Goal: Task Accomplishment & Management: Manage account settings

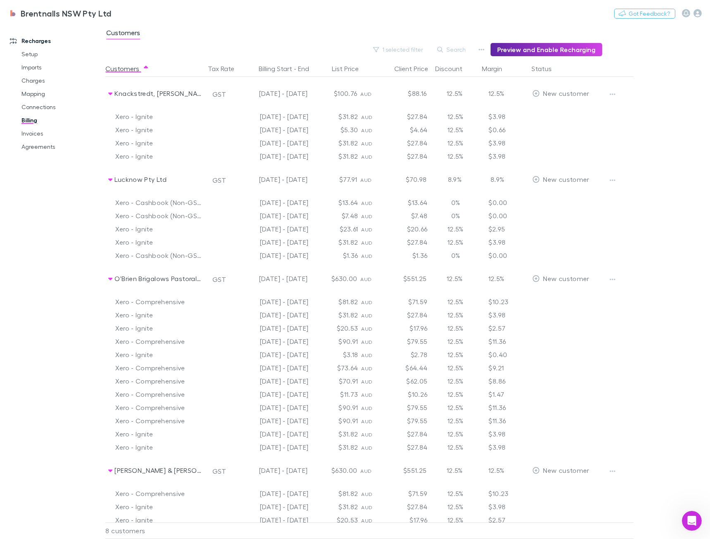
click at [615, 188] on div at bounding box center [619, 179] width 31 height 33
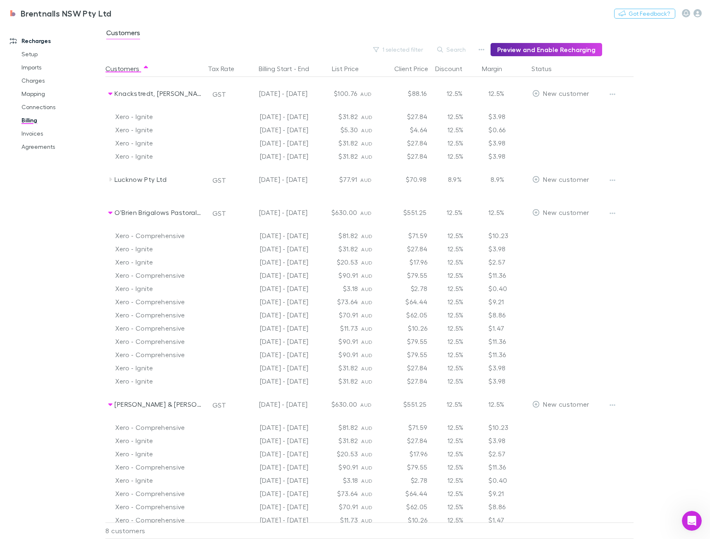
click at [617, 182] on button "button" at bounding box center [613, 181] width 12 height 12
click at [631, 264] on div at bounding box center [355, 269] width 710 height 539
click at [31, 121] on link "Billing" at bounding box center [61, 120] width 97 height 13
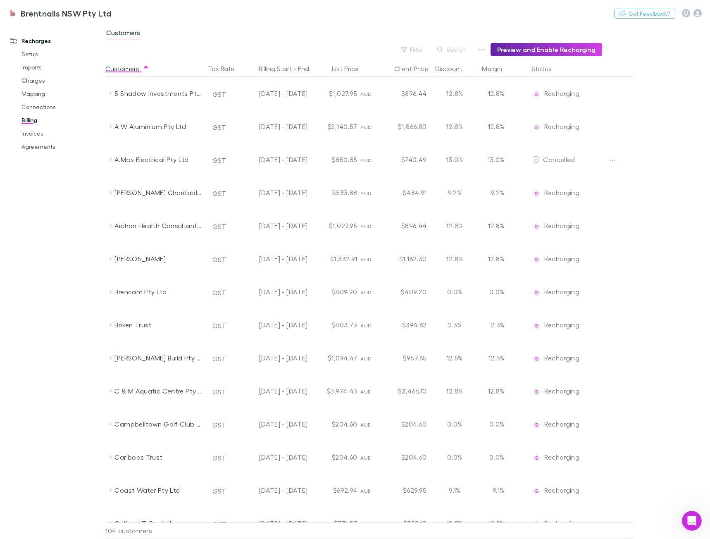
click at [418, 51] on button "Filter" at bounding box center [412, 50] width 31 height 10
click at [325, 152] on li "New customer" at bounding box center [361, 149] width 144 height 13
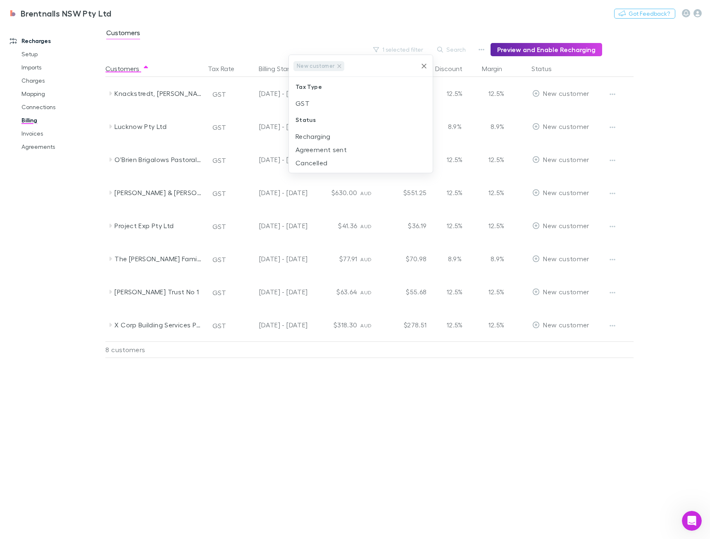
click at [309, 415] on div at bounding box center [355, 269] width 710 height 539
click at [297, 376] on div "Customers Tax Rate Billing Start - End List Price Client Price Discount Margin …" at bounding box center [389, 299] width 569 height 479
click at [269, 300] on div "[DATE] - [DATE]" at bounding box center [274, 291] width 68 height 33
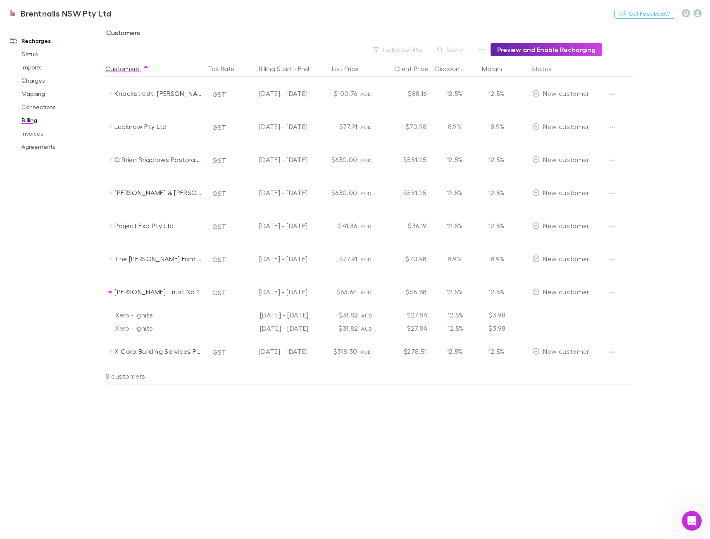
click at [442, 354] on div "12.5%" at bounding box center [455, 351] width 50 height 33
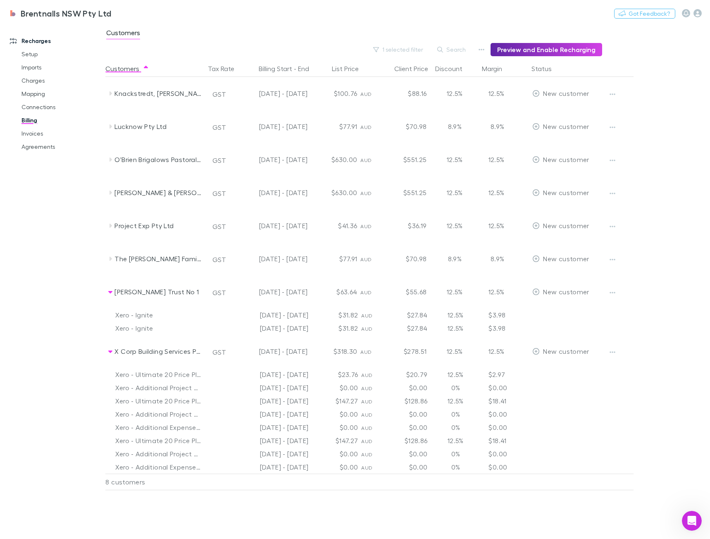
click at [615, 358] on button "button" at bounding box center [613, 353] width 12 height 12
click at [595, 369] on p "Enable Customer" at bounding box center [562, 369] width 100 height 10
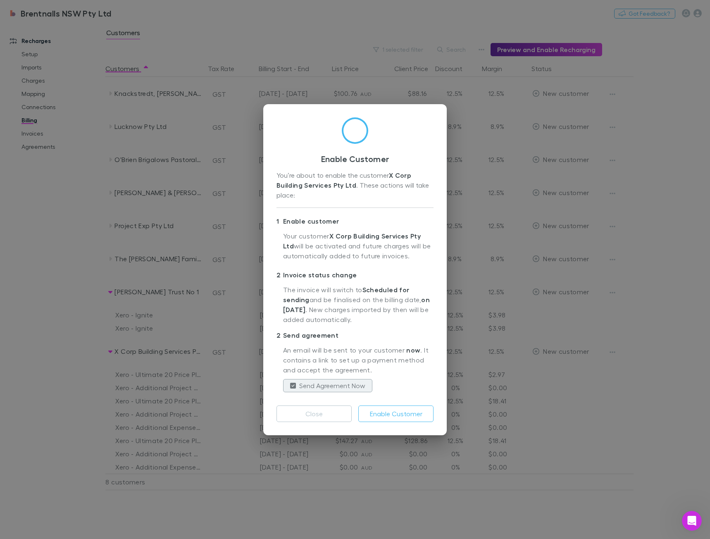
click at [293, 390] on button "Send Agreement Now" at bounding box center [327, 385] width 89 height 13
click at [399, 414] on button "Enable Customer" at bounding box center [396, 414] width 75 height 17
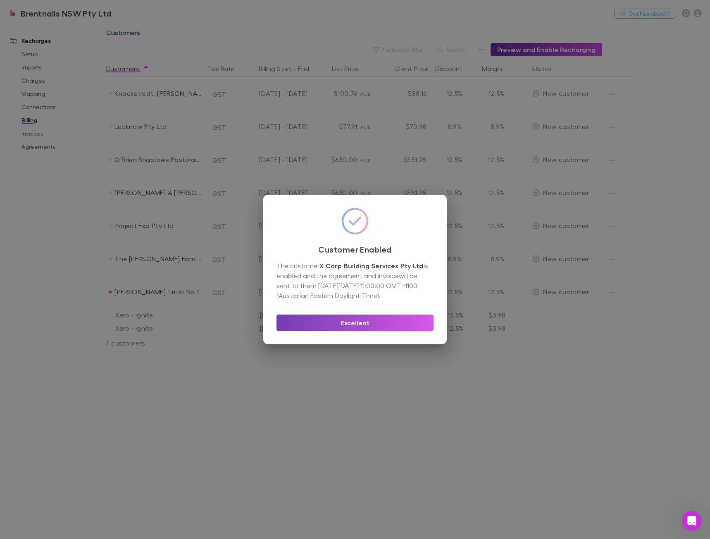
click at [366, 328] on button "Excellent" at bounding box center [355, 323] width 157 height 17
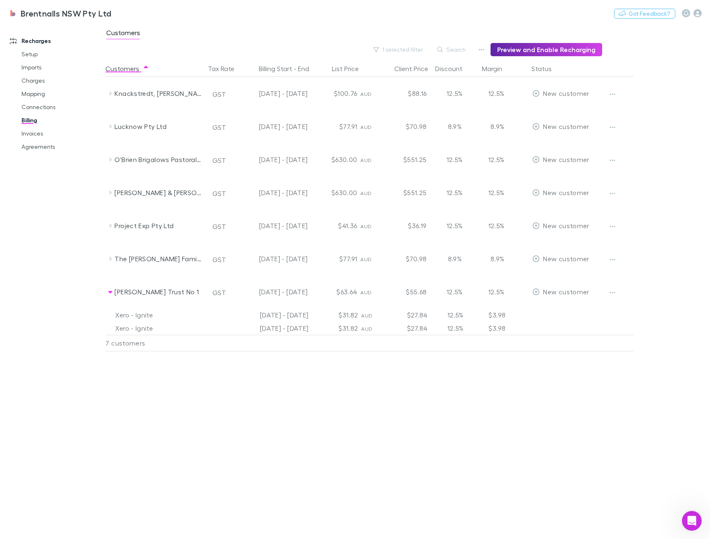
drag, startPoint x: 296, startPoint y: 407, endPoint x: 270, endPoint y: 392, distance: 30.2
click at [296, 407] on div "Customers Tax Rate Billing Start - End List Price Client Price Discount Margin …" at bounding box center [389, 299] width 569 height 479
click at [505, 353] on div "Customers Tax Rate Billing Start - End List Price Client Price Discount Margin …" at bounding box center [389, 299] width 569 height 479
click at [38, 147] on link "Agreements" at bounding box center [61, 146] width 97 height 13
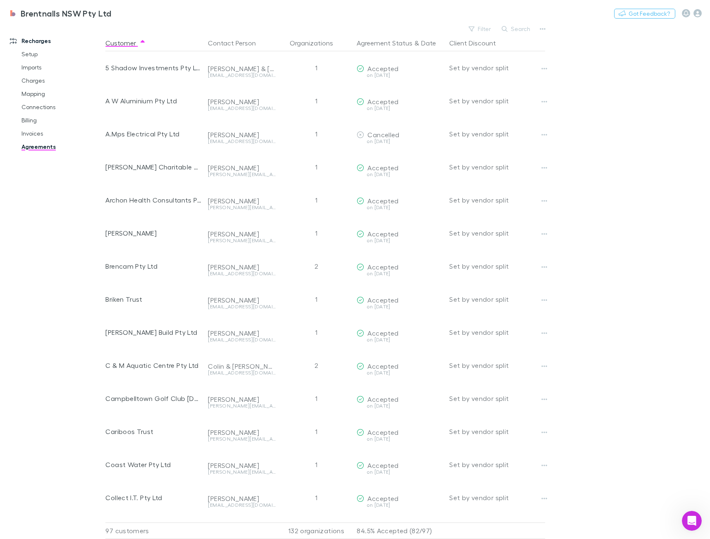
click at [524, 30] on button "Search" at bounding box center [517, 29] width 38 height 10
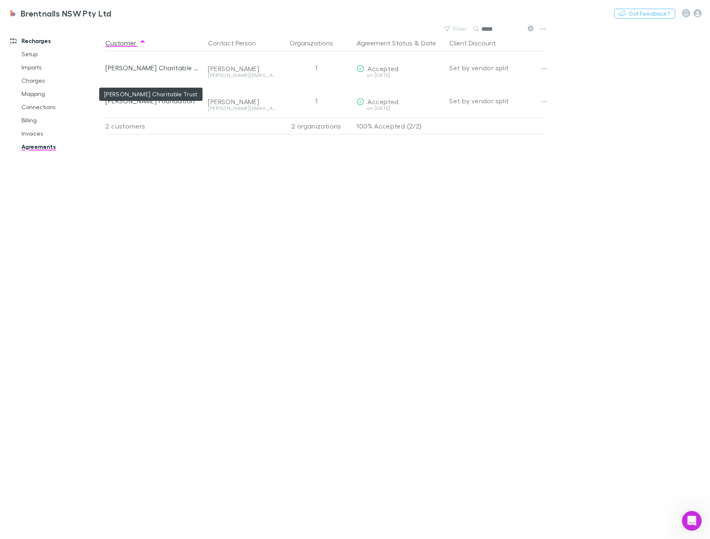
type input "*****"
click at [172, 68] on div "[PERSON_NAME] Charitable Trust" at bounding box center [153, 67] width 96 height 33
click at [105, 216] on div at bounding box center [103, 274] width 2 height 501
click at [39, 80] on link "Charges" at bounding box center [61, 80] width 97 height 13
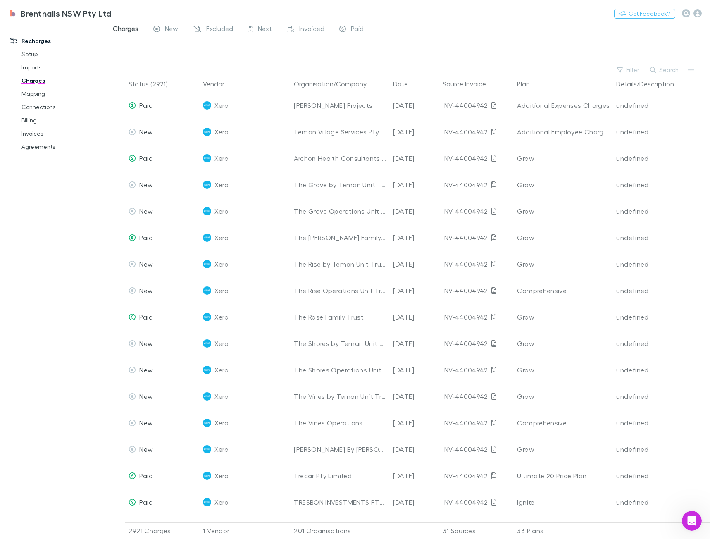
click at [34, 128] on link "Invoices" at bounding box center [61, 133] width 97 height 13
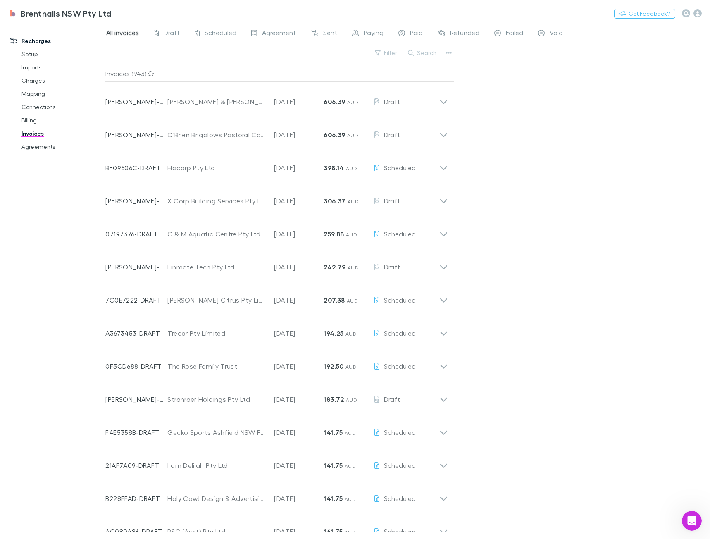
click at [41, 106] on link "Connections" at bounding box center [61, 106] width 97 height 13
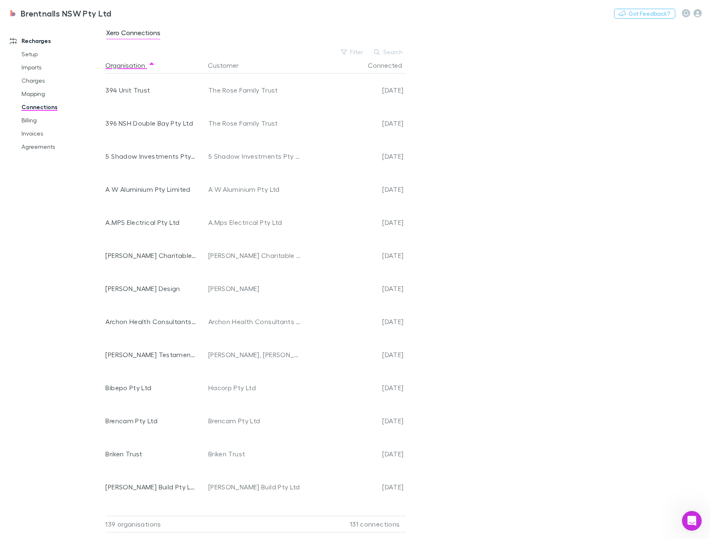
click at [36, 121] on link "Billing" at bounding box center [61, 120] width 97 height 13
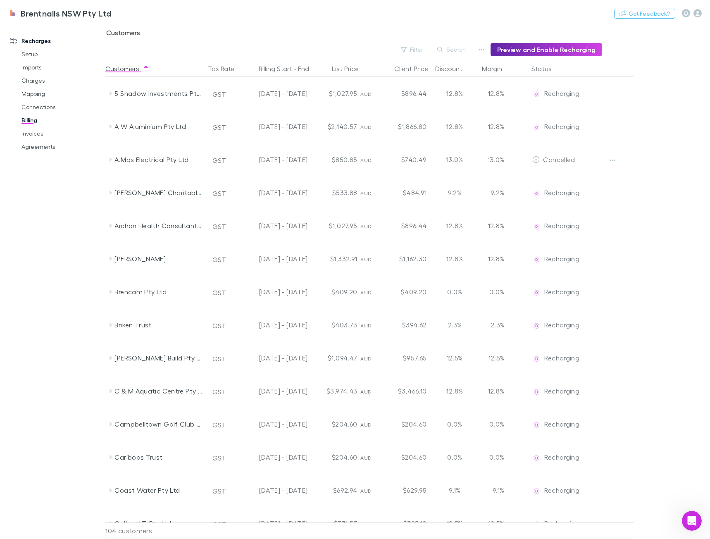
click at [407, 50] on icon "button" at bounding box center [404, 50] width 6 height 6
click at [416, 45] on div at bounding box center [355, 269] width 710 height 539
click at [407, 49] on icon "button" at bounding box center [404, 50] width 6 height 6
click at [317, 149] on li "New customer" at bounding box center [361, 149] width 144 height 13
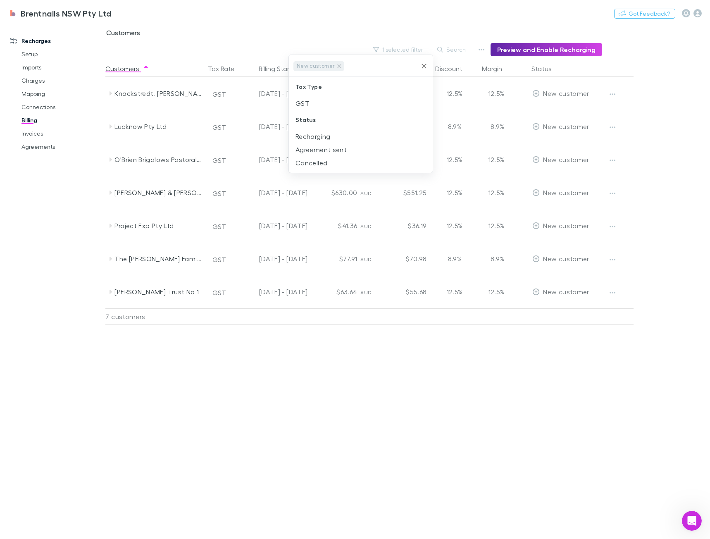
click at [601, 391] on div at bounding box center [355, 269] width 710 height 539
click at [398, 230] on div "$36.19" at bounding box center [405, 225] width 50 height 33
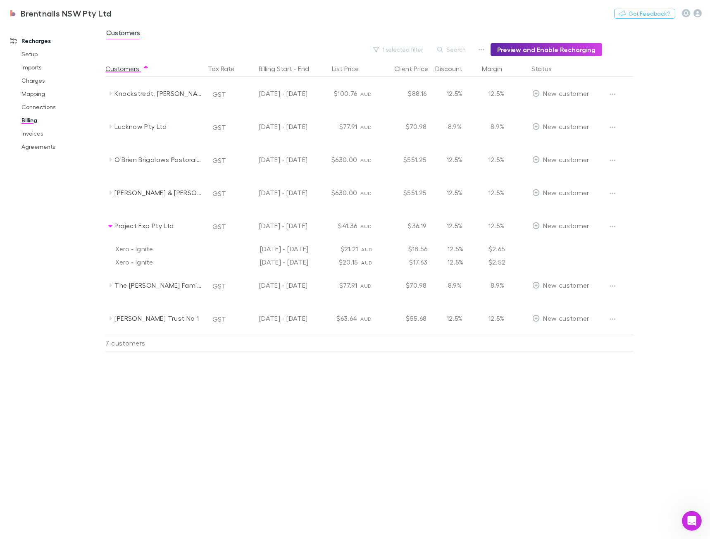
click at [618, 232] on button "button" at bounding box center [613, 227] width 12 height 12
click at [585, 243] on p "Enable Customer" at bounding box center [562, 243] width 100 height 10
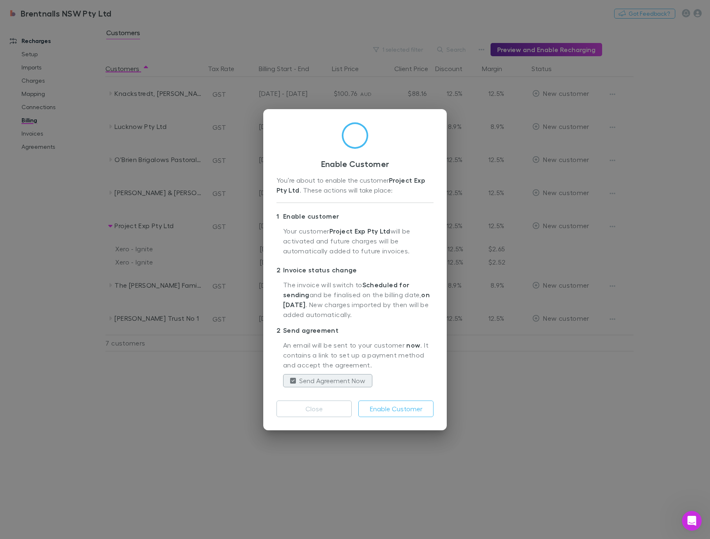
click at [388, 409] on button "Enable Customer" at bounding box center [396, 409] width 75 height 17
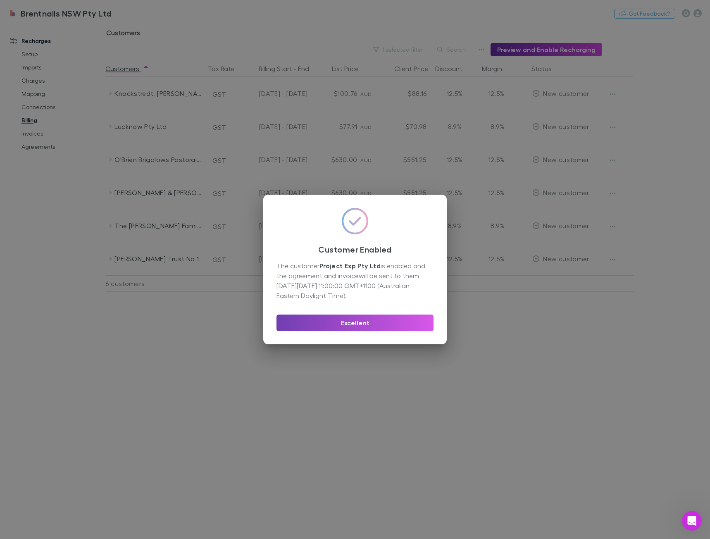
click at [298, 318] on button "Excellent" at bounding box center [355, 323] width 157 height 17
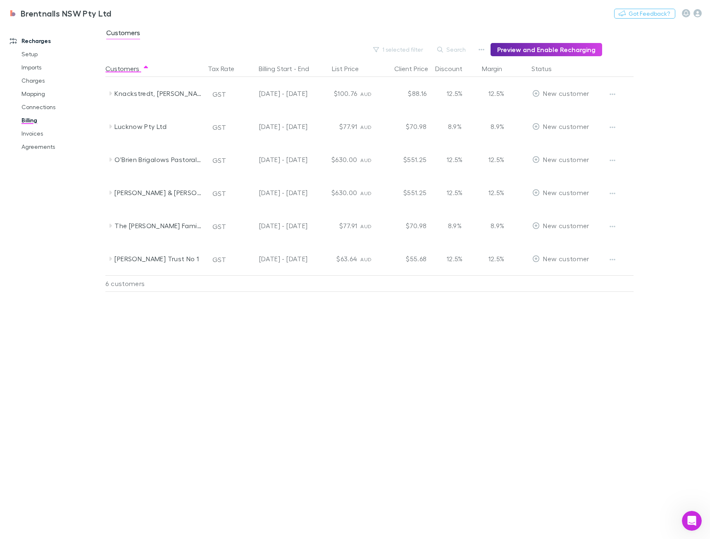
click at [277, 330] on div "Customers Tax Rate Billing Start - End List Price Client Price Discount Margin …" at bounding box center [389, 299] width 569 height 479
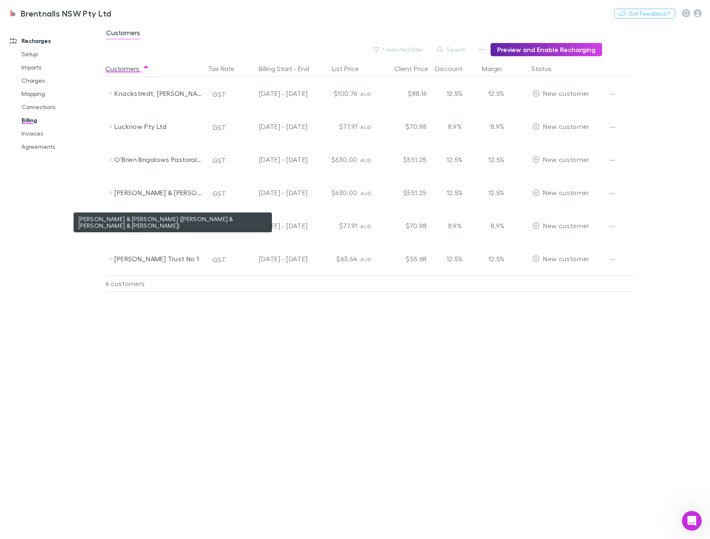
click at [146, 193] on div "[PERSON_NAME] & [PERSON_NAME] ([PERSON_NAME] & [PERSON_NAME] & [PERSON_NAME])" at bounding box center [159, 192] width 88 height 33
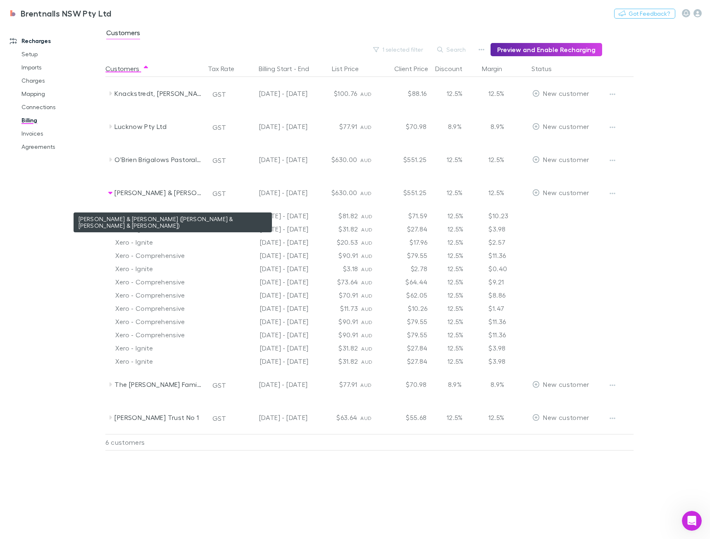
click at [146, 193] on div "[PERSON_NAME] & [PERSON_NAME] ([PERSON_NAME] & [PERSON_NAME] & [PERSON_NAME])" at bounding box center [159, 192] width 88 height 33
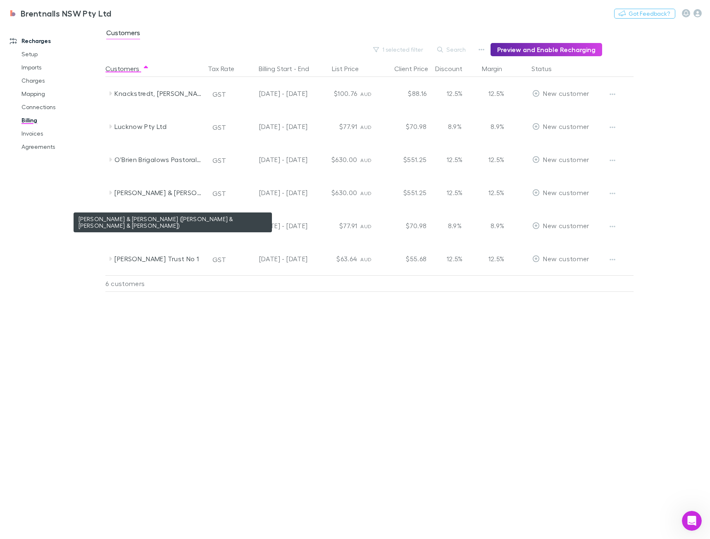
click at [146, 193] on div "[PERSON_NAME] & [PERSON_NAME] ([PERSON_NAME] & [PERSON_NAME] & [PERSON_NAME])" at bounding box center [159, 192] width 88 height 33
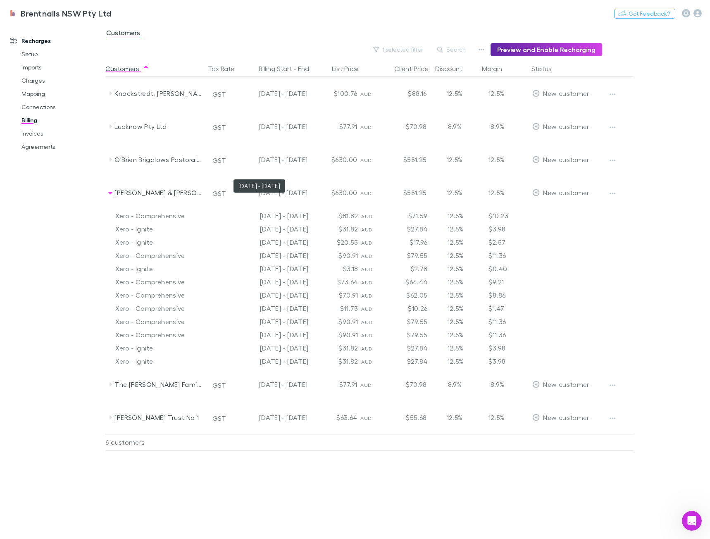
click at [262, 167] on div "[DATE] - [DATE]" at bounding box center [274, 159] width 68 height 33
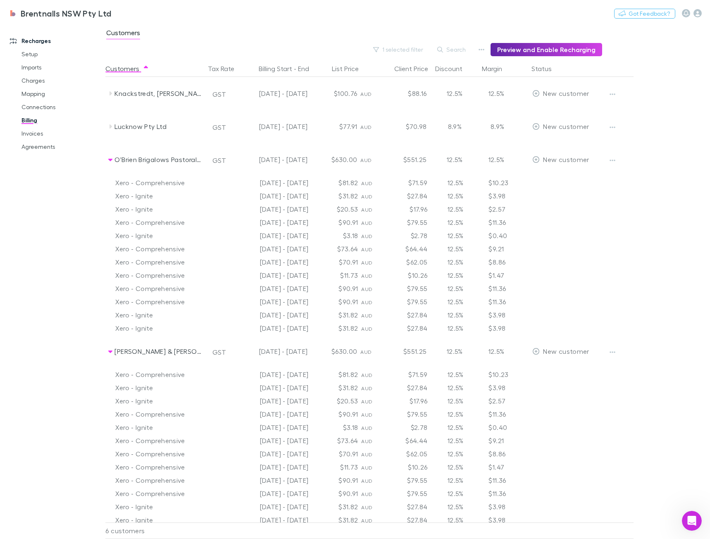
click at [622, 160] on div at bounding box center [619, 159] width 31 height 33
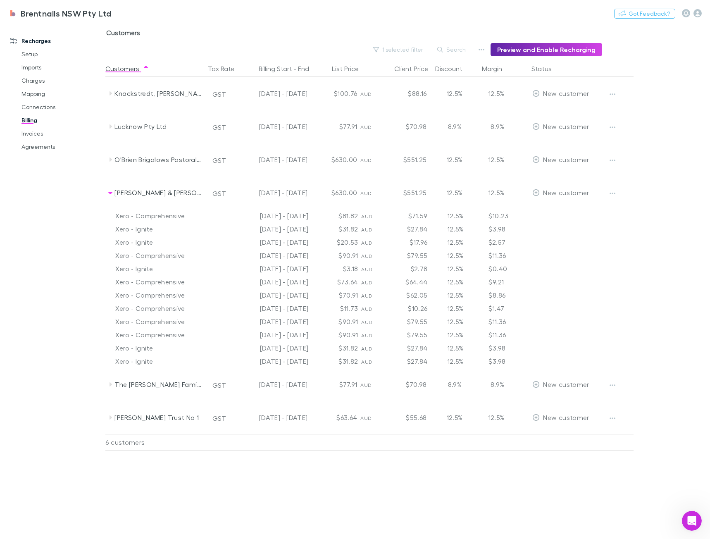
click at [615, 158] on icon "button" at bounding box center [613, 160] width 6 height 7
click at [597, 172] on p "Enable Customer" at bounding box center [562, 177] width 100 height 10
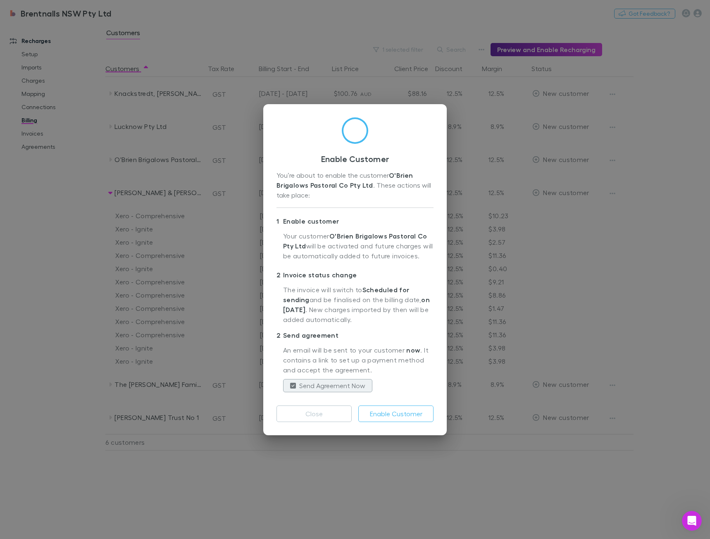
click at [390, 412] on button "Enable Customer" at bounding box center [396, 414] width 75 height 17
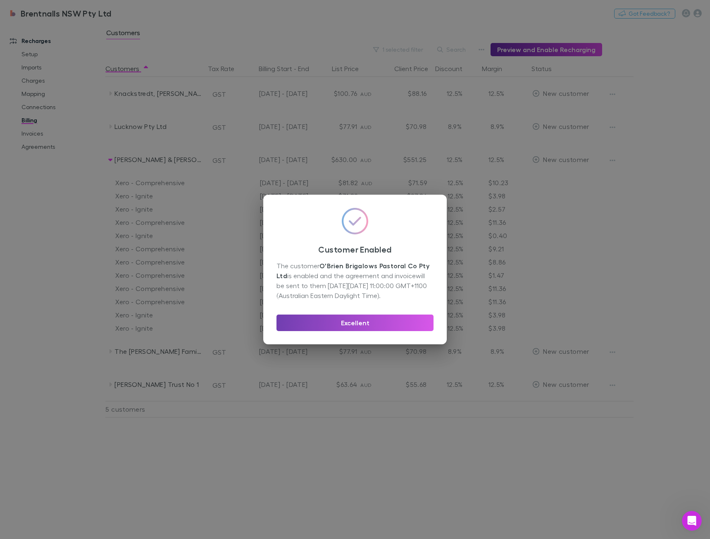
click at [345, 317] on button "Excellent" at bounding box center [355, 323] width 157 height 17
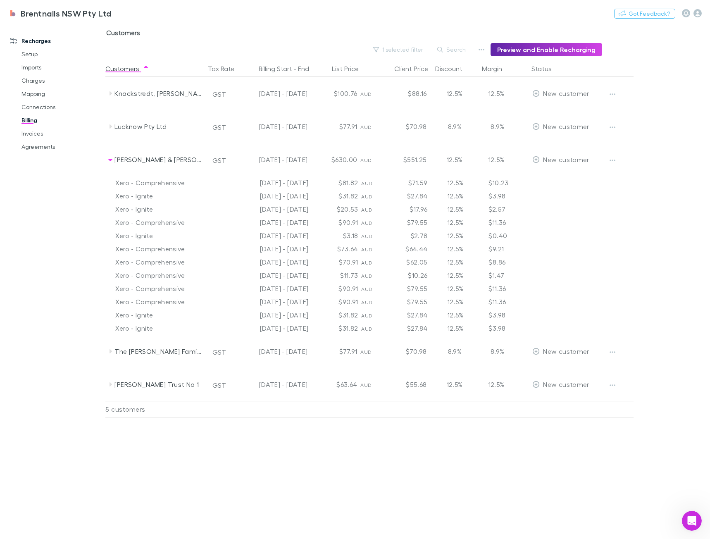
click at [259, 101] on div "[DATE] - [DATE]" at bounding box center [274, 93] width 68 height 33
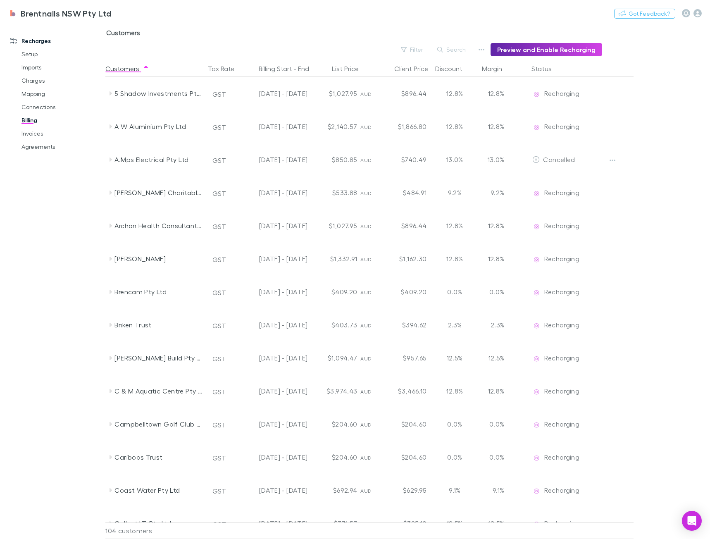
click at [421, 54] on button "Filter" at bounding box center [412, 50] width 31 height 10
click at [323, 149] on li "New customer" at bounding box center [361, 149] width 144 height 13
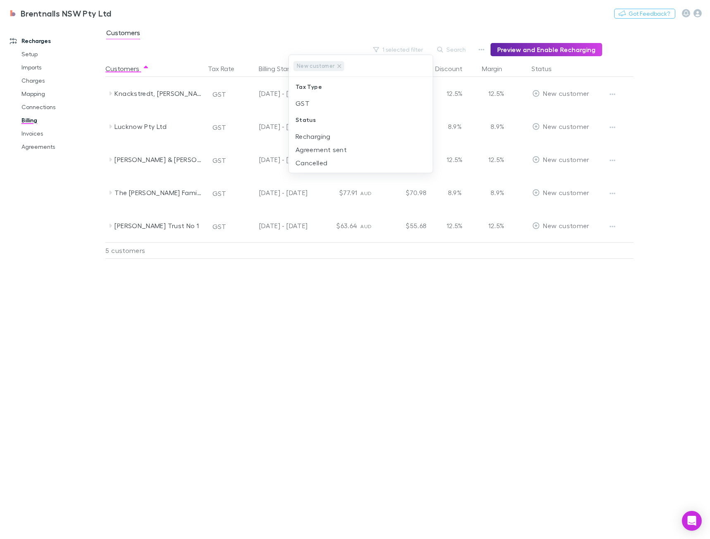
click at [377, 316] on div at bounding box center [355, 269] width 710 height 539
click at [191, 93] on div "Knackstredt, [PERSON_NAME]" at bounding box center [159, 93] width 88 height 33
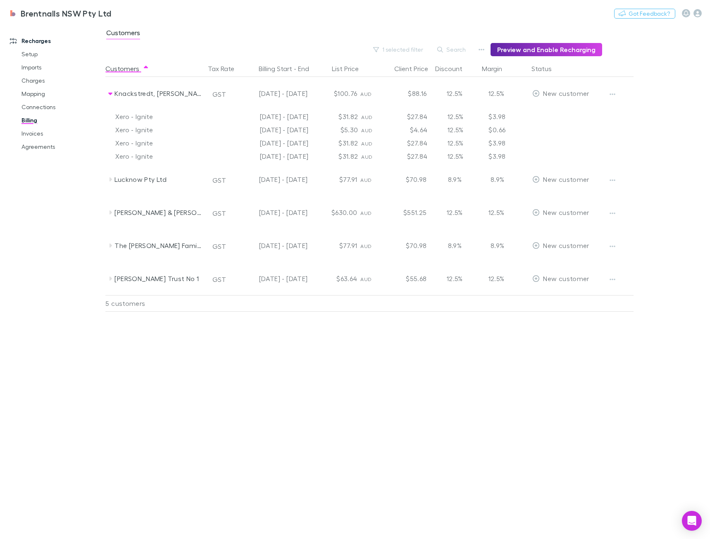
click at [396, 249] on div "$70.98" at bounding box center [405, 245] width 50 height 33
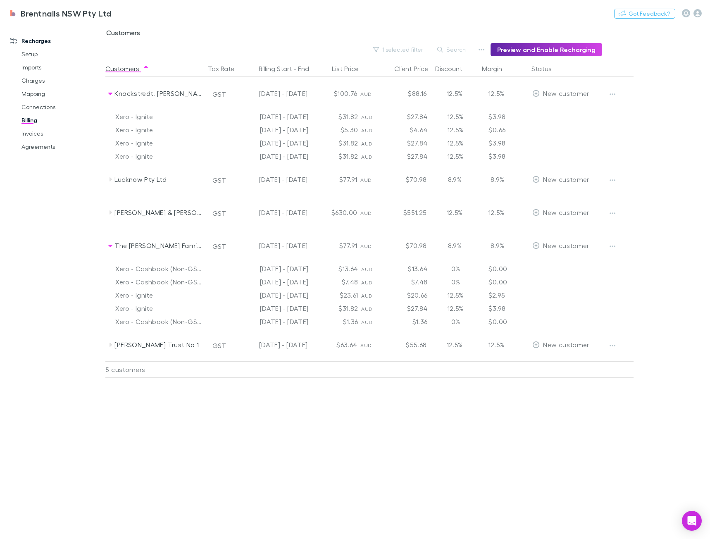
click at [394, 349] on div "$55.68" at bounding box center [405, 344] width 50 height 33
click at [617, 343] on button "button" at bounding box center [613, 346] width 12 height 12
click at [552, 376] on ul "Enable Customer Can’t enable customers without email address" at bounding box center [562, 370] width 114 height 30
click at [612, 248] on icon "button" at bounding box center [613, 246] width 6 height 7
click at [562, 266] on p "Enable Customer" at bounding box center [562, 263] width 100 height 10
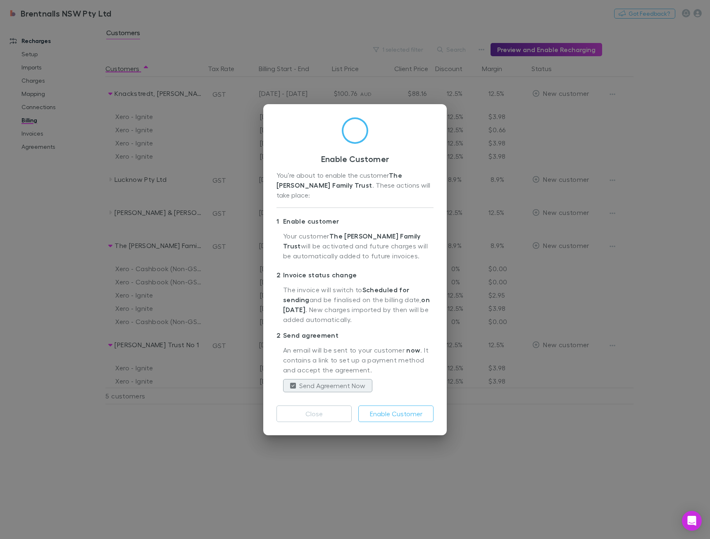
click at [402, 413] on button "Enable Customer" at bounding box center [396, 414] width 75 height 17
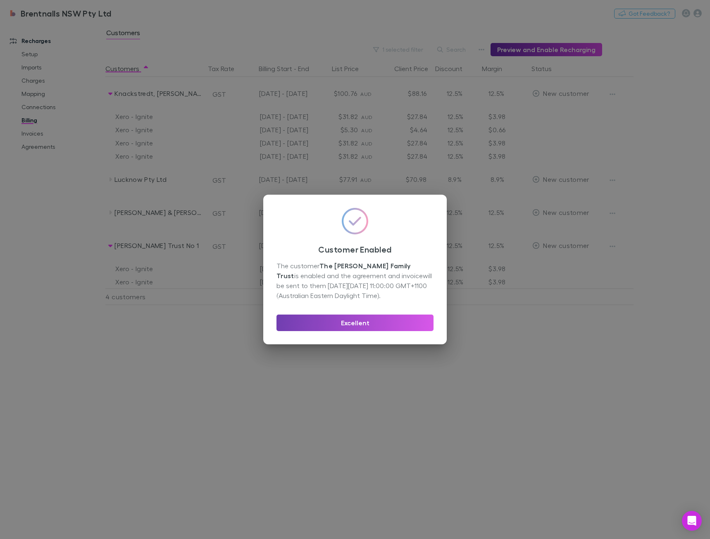
click at [336, 324] on button "Excellent" at bounding box center [355, 323] width 157 height 17
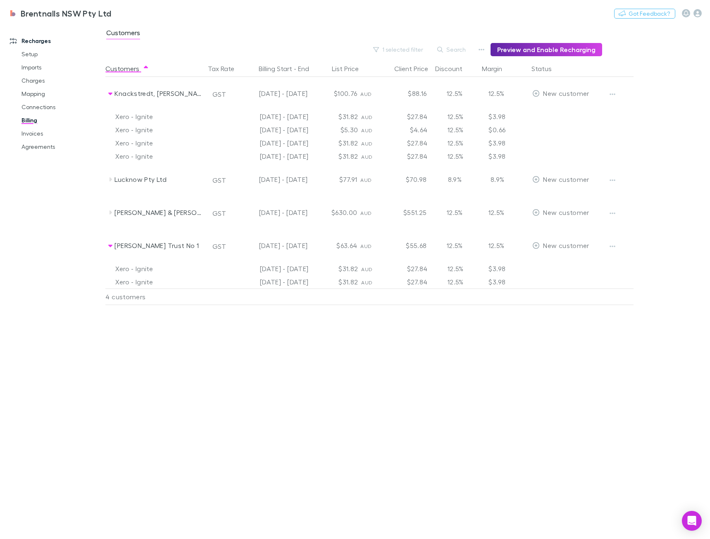
drag, startPoint x: 182, startPoint y: 390, endPoint x: 189, endPoint y: 366, distance: 24.6
click at [189, 369] on div "Customers Tax Rate Billing Start - End List Price Client Price Discount Margin …" at bounding box center [389, 299] width 569 height 479
click at [404, 377] on div "Customers Tax Rate Billing Start - End List Price Client Price Discount Margin …" at bounding box center [389, 299] width 569 height 479
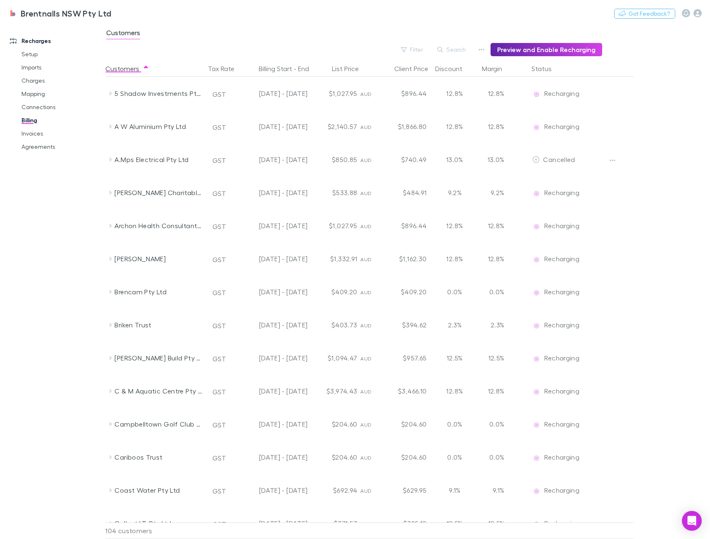
click at [428, 52] on button "Filter" at bounding box center [412, 50] width 31 height 10
click at [335, 152] on li "Agreement sent" at bounding box center [361, 149] width 144 height 13
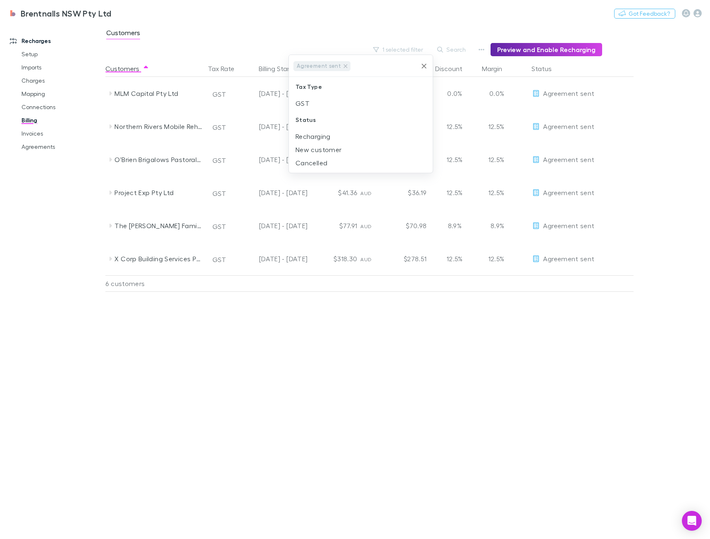
click at [491, 372] on div at bounding box center [355, 269] width 710 height 539
click at [406, 47] on button "1 selected filter" at bounding box center [398, 50] width 59 height 10
click at [317, 151] on li "New customer" at bounding box center [361, 149] width 144 height 13
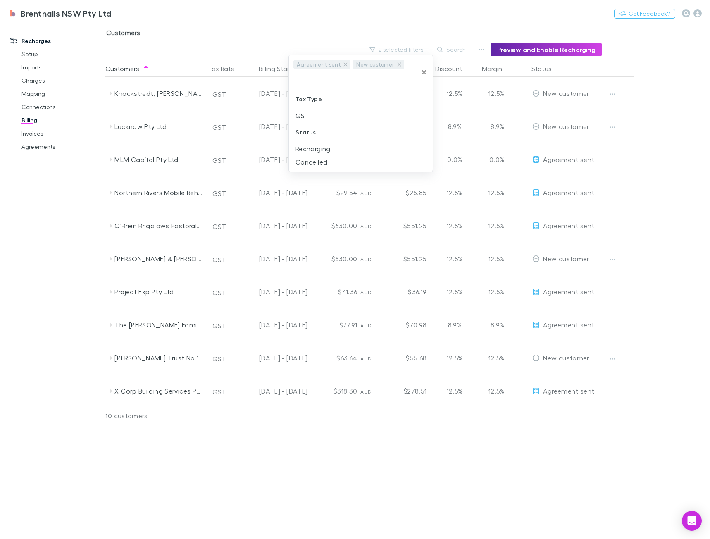
click at [342, 65] on icon at bounding box center [345, 64] width 7 height 7
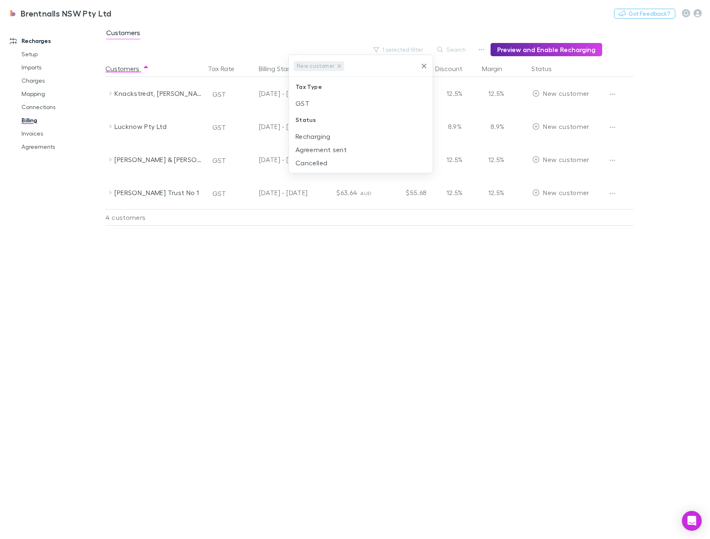
click at [371, 320] on div at bounding box center [355, 269] width 710 height 539
click at [616, 159] on icon "button" at bounding box center [613, 160] width 6 height 7
click at [571, 308] on div at bounding box center [355, 269] width 710 height 539
click at [535, 46] on button "Preview and Enable Recharging" at bounding box center [547, 49] width 112 height 13
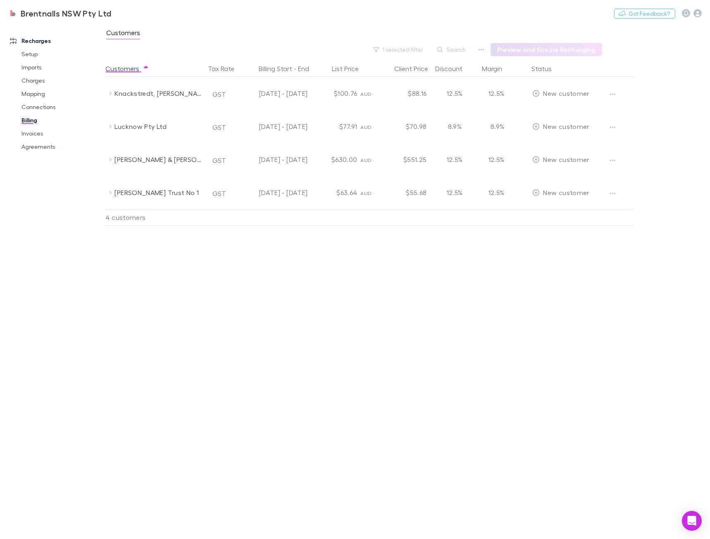
click at [283, 99] on div "[DATE] - [DATE]" at bounding box center [274, 93] width 68 height 33
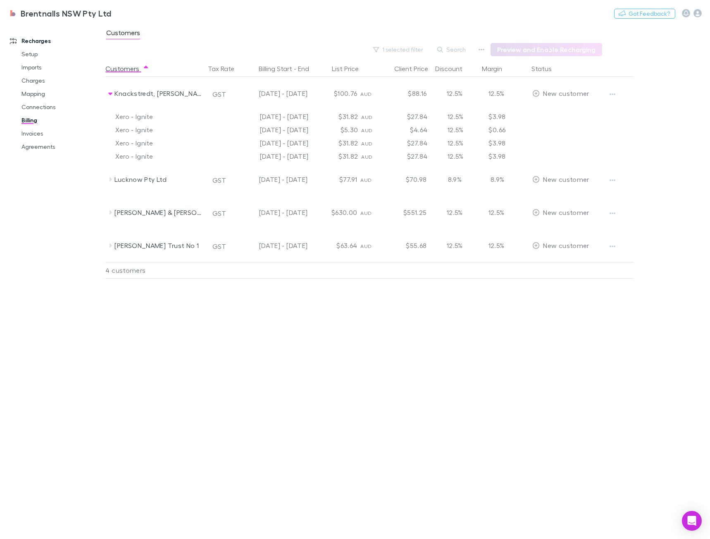
click at [248, 185] on div "[DATE] - [DATE]" at bounding box center [274, 179] width 68 height 33
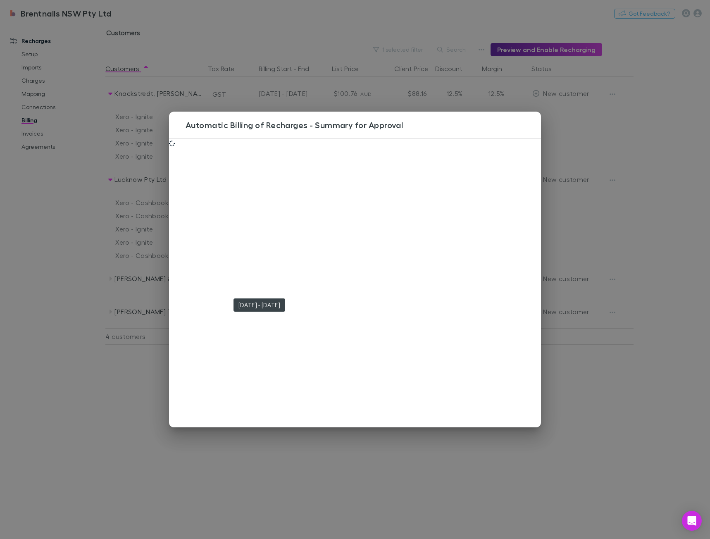
click at [299, 282] on div at bounding box center [355, 282] width 372 height 289
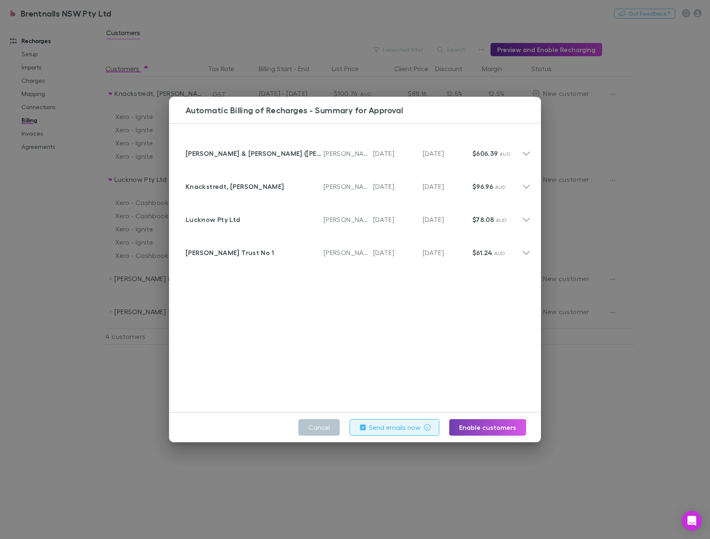
click at [492, 427] on button "Enable customers" at bounding box center [488, 427] width 77 height 17
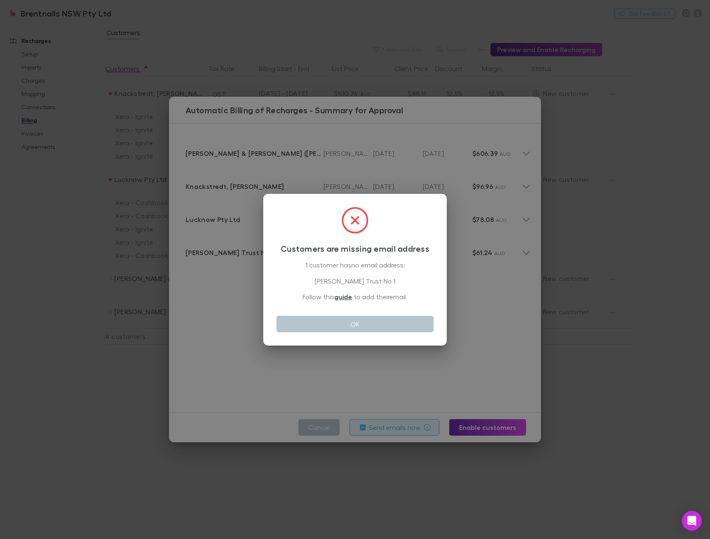
click at [346, 297] on link "guide" at bounding box center [344, 297] width 18 height 8
click at [538, 191] on div "Customers are missing email address 1 customer has no email address: Thyne Reid…" at bounding box center [355, 269] width 710 height 539
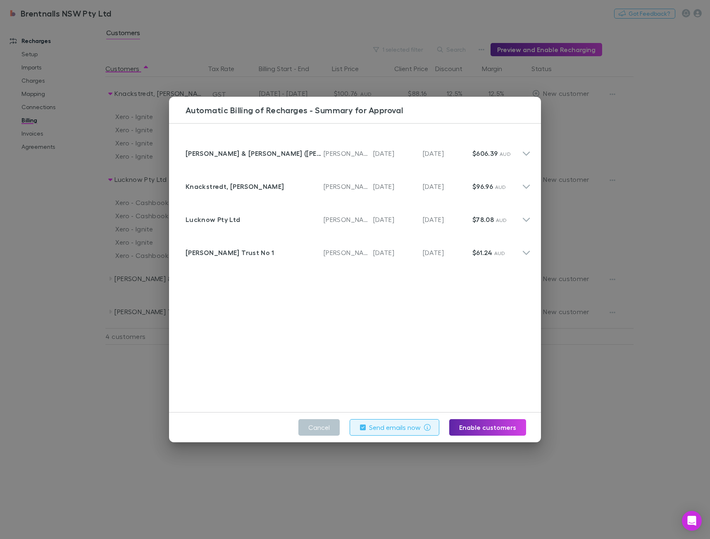
click at [318, 428] on button "Cancel" at bounding box center [319, 427] width 41 height 17
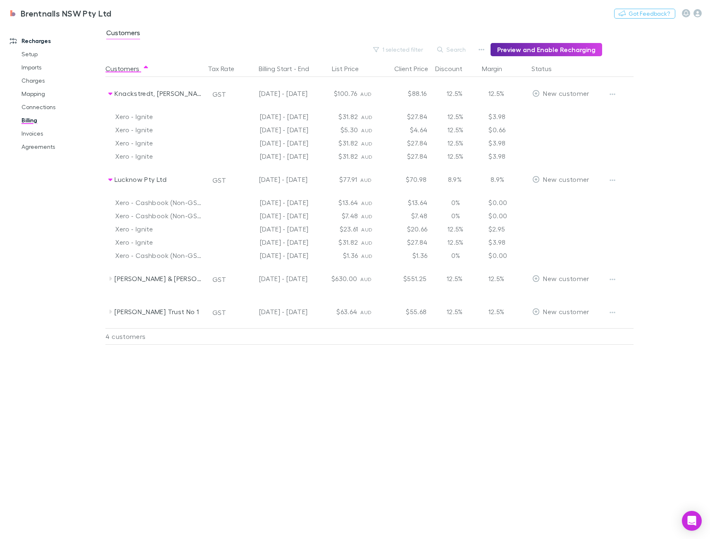
click at [209, 455] on div "Customers Tax Rate Billing Start - End List Price Client Price Discount Margin …" at bounding box center [389, 299] width 569 height 479
click at [40, 94] on link "Mapping" at bounding box center [61, 93] width 97 height 13
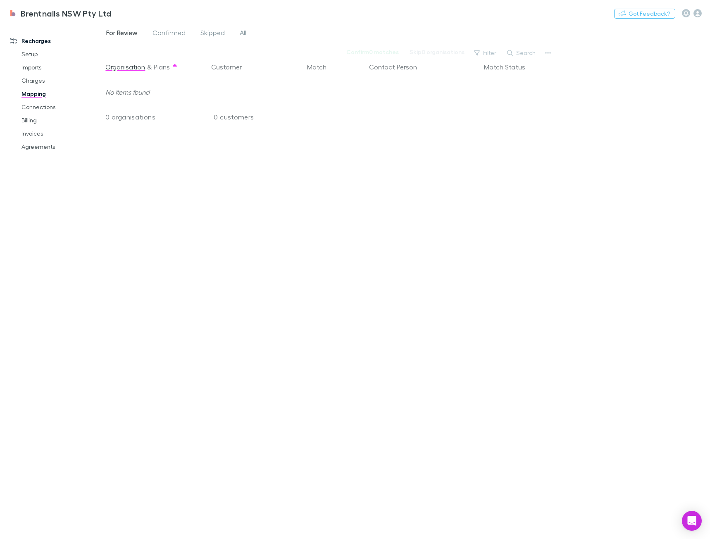
click at [245, 29] on span "All" at bounding box center [243, 34] width 7 height 11
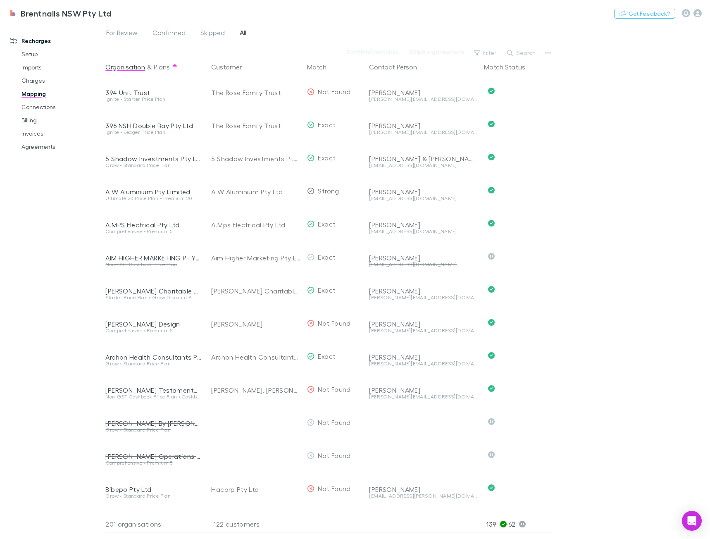
click at [513, 53] on icon "button" at bounding box center [510, 53] width 6 height 6
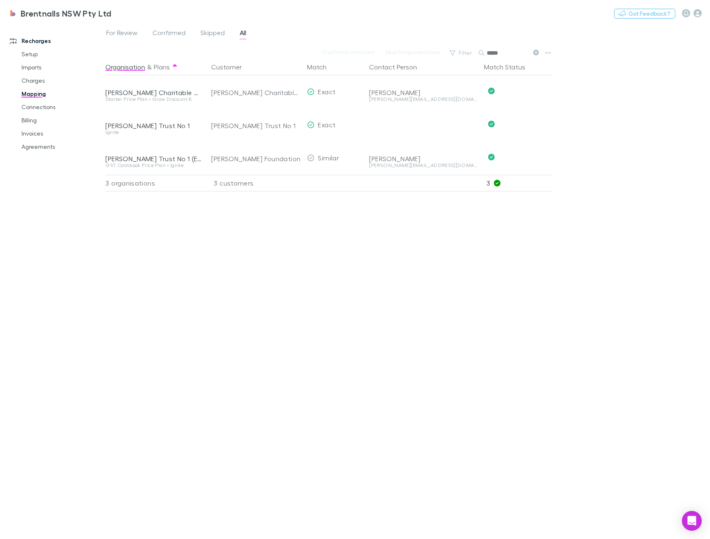
type input "*****"
click at [330, 293] on div "Organisation & Plans Customer Match Contact Person Match Status Andrew Thyne Re…" at bounding box center [329, 296] width 449 height 474
click at [536, 122] on button "Undo" at bounding box center [523, 124] width 26 height 10
click at [242, 122] on div "[PERSON_NAME] Trust No 1" at bounding box center [244, 125] width 67 height 10
click at [218, 123] on input "**********" at bounding box center [278, 124] width 137 height 15
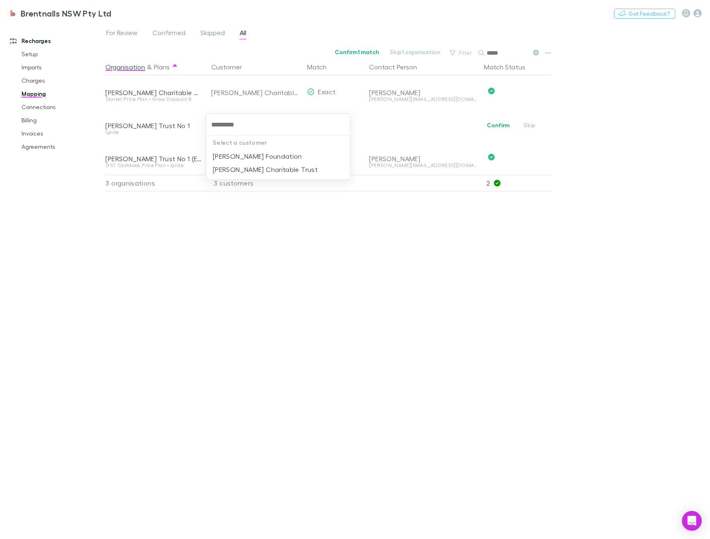
type input "**********"
click at [276, 151] on li "Thyne Reid Foundation" at bounding box center [278, 156] width 144 height 13
drag, startPoint x: 303, startPoint y: 268, endPoint x: 319, endPoint y: 291, distance: 27.6
click at [303, 269] on div "Organisation & Plans Customer Match Contact Person Match Status Andrew Thyne Re…" at bounding box center [329, 296] width 449 height 474
drag, startPoint x: 336, startPoint y: 343, endPoint x: 332, endPoint y: 342, distance: 4.3
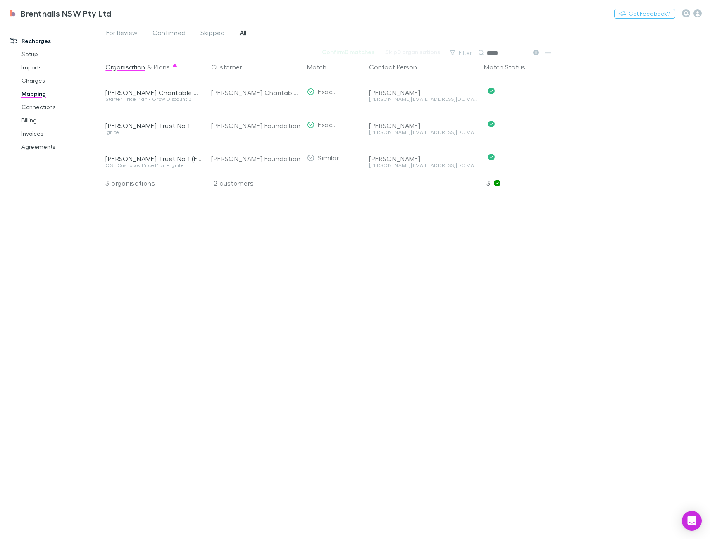
click at [336, 343] on div "Organisation & Plans Customer Match Contact Person Match Status Andrew Thyne Re…" at bounding box center [329, 296] width 449 height 474
click at [217, 262] on div "Organisation & Plans Customer Match Contact Person Match Status Andrew Thyne Re…" at bounding box center [329, 296] width 449 height 474
click at [207, 249] on div "Organisation & Plans Customer Match Contact Person Match Status Andrew Thyne Re…" at bounding box center [329, 296] width 449 height 474
click at [43, 149] on link "Agreements" at bounding box center [61, 146] width 97 height 13
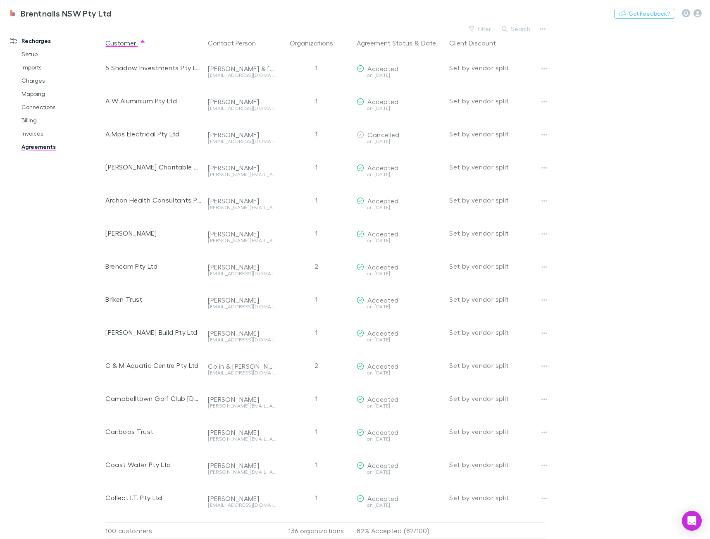
click at [36, 136] on link "Invoices" at bounding box center [61, 133] width 97 height 13
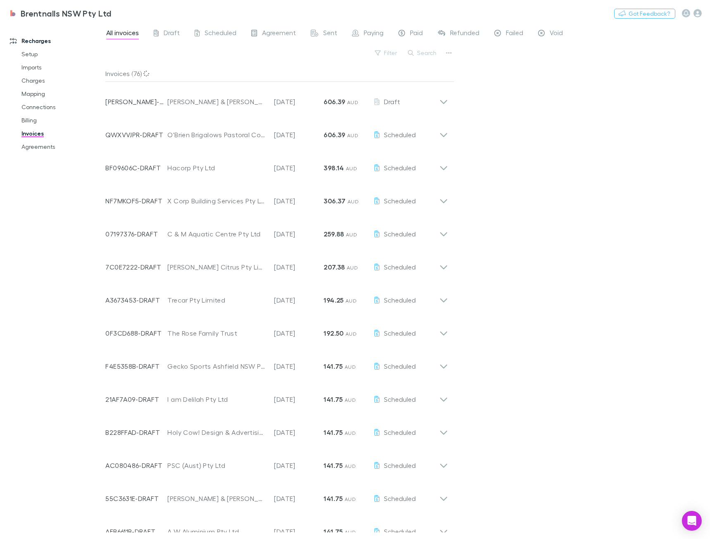
click at [31, 121] on link "Billing" at bounding box center [61, 120] width 97 height 13
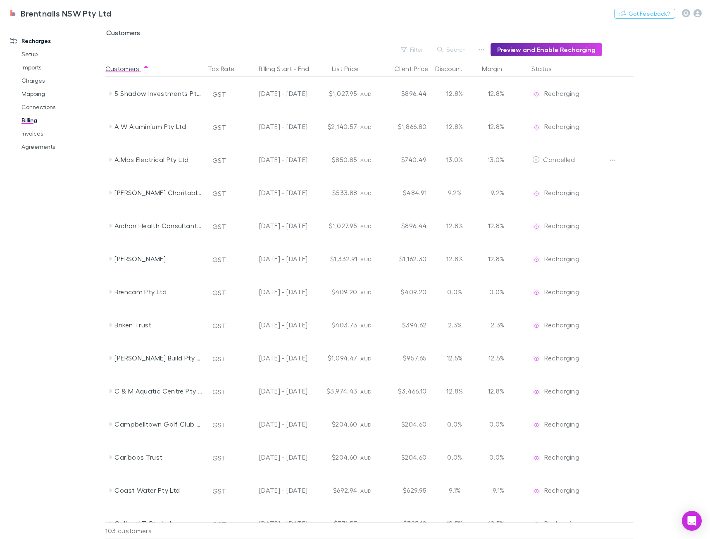
click at [425, 50] on button "Filter" at bounding box center [412, 50] width 31 height 10
click at [330, 164] on li "New customer" at bounding box center [361, 162] width 144 height 13
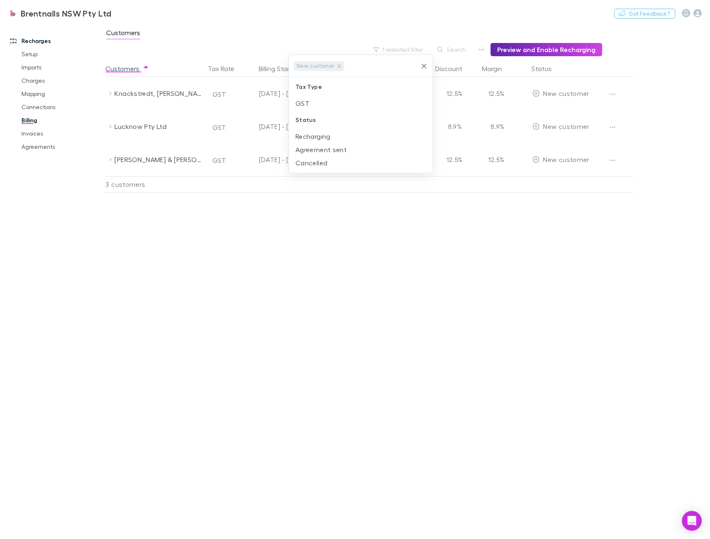
click at [262, 242] on div at bounding box center [355, 269] width 710 height 539
click at [557, 48] on button "Preview and Enable Recharging" at bounding box center [547, 49] width 112 height 13
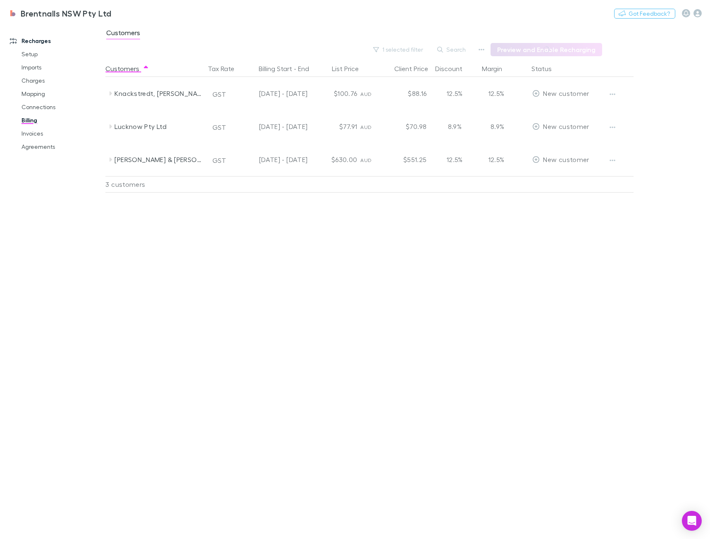
click at [552, 224] on div "Customers Tax Rate Billing Start - End List Price Client Price Discount Margin …" at bounding box center [389, 299] width 569 height 479
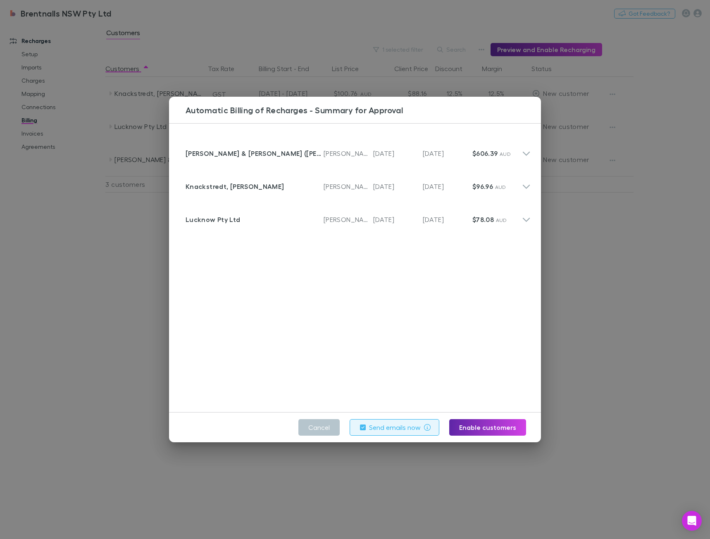
click at [400, 428] on label "Send emails now" at bounding box center [395, 428] width 52 height 10
click at [425, 428] on button "Send emails now" at bounding box center [395, 427] width 90 height 17
click at [471, 426] on button "Enable customers" at bounding box center [488, 427] width 77 height 17
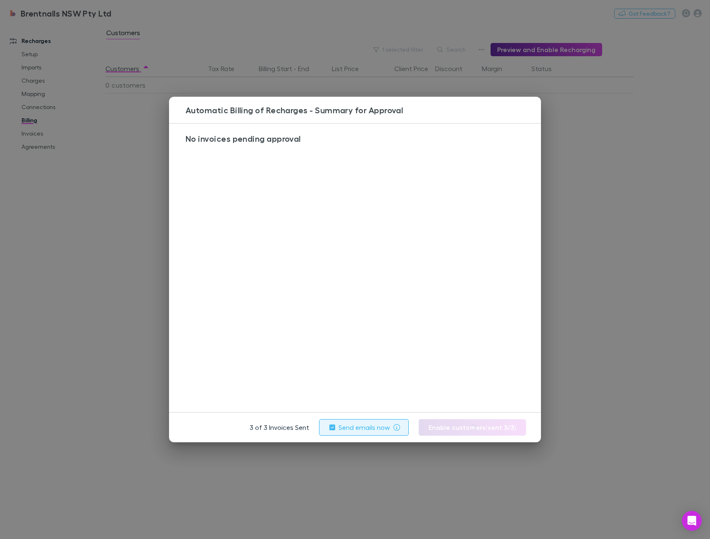
click at [573, 280] on div "Automatic Billing of Recharges - Summary for Approval No invoices pending appro…" at bounding box center [355, 269] width 710 height 539
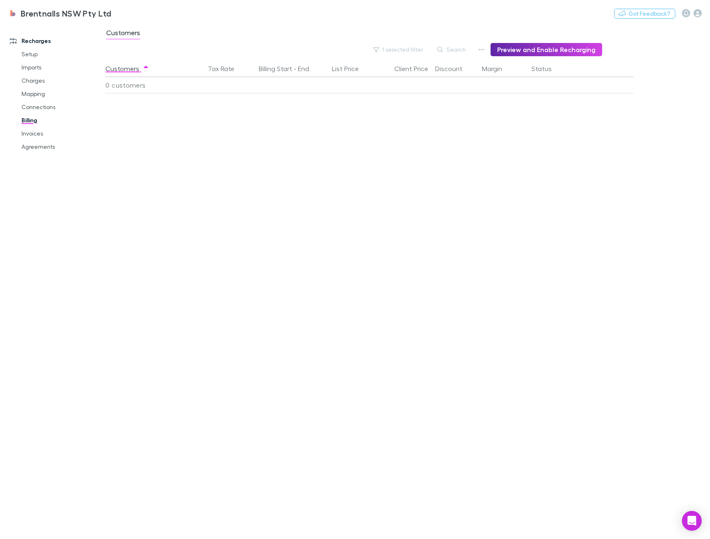
click at [451, 47] on button "Search" at bounding box center [452, 50] width 38 height 10
click at [392, 51] on button "1 selected filter" at bounding box center [398, 50] width 59 height 10
click at [426, 64] on icon "Clear" at bounding box center [424, 66] width 5 height 5
click at [417, 63] on input "text" at bounding box center [381, 65] width 71 height 15
click at [417, 65] on input "text" at bounding box center [381, 65] width 71 height 15
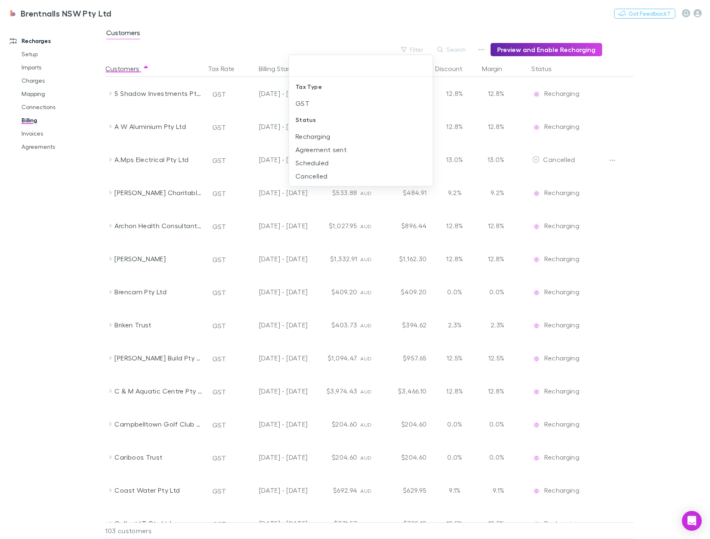
drag, startPoint x: 400, startPoint y: 312, endPoint x: 453, endPoint y: 77, distance: 240.7
click at [400, 311] on div at bounding box center [355, 269] width 710 height 539
click at [453, 48] on div at bounding box center [355, 269] width 710 height 539
click at [456, 50] on div at bounding box center [355, 269] width 710 height 539
click at [663, 252] on div at bounding box center [355, 269] width 710 height 539
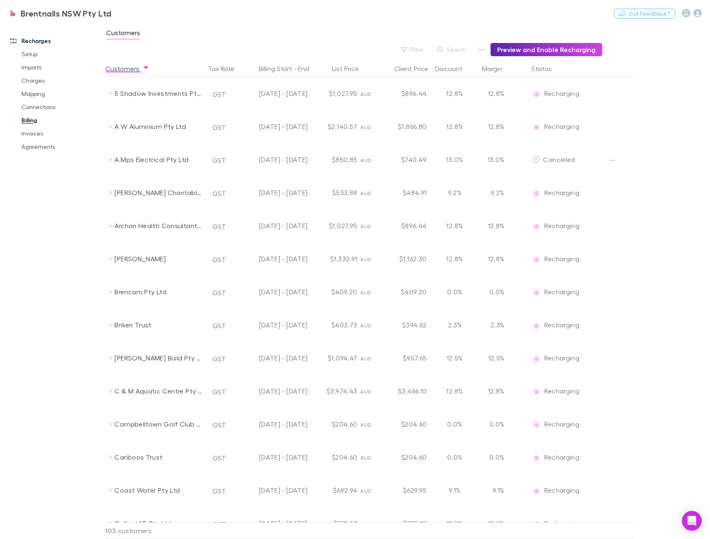
click at [451, 51] on button "Search" at bounding box center [452, 50] width 38 height 10
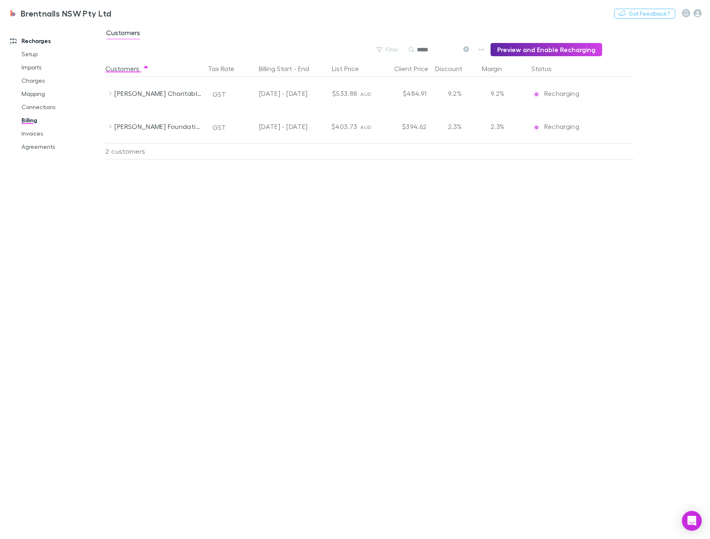
type input "*****"
click at [332, 199] on div "Customers Tax Rate Billing Start - End List Price Client Price Discount Margin …" at bounding box center [389, 299] width 569 height 479
click at [258, 172] on div "Customers Tax Rate Billing Start - End List Price Client Price Discount Margin …" at bounding box center [389, 299] width 569 height 479
click at [35, 105] on link "Connections" at bounding box center [61, 106] width 97 height 13
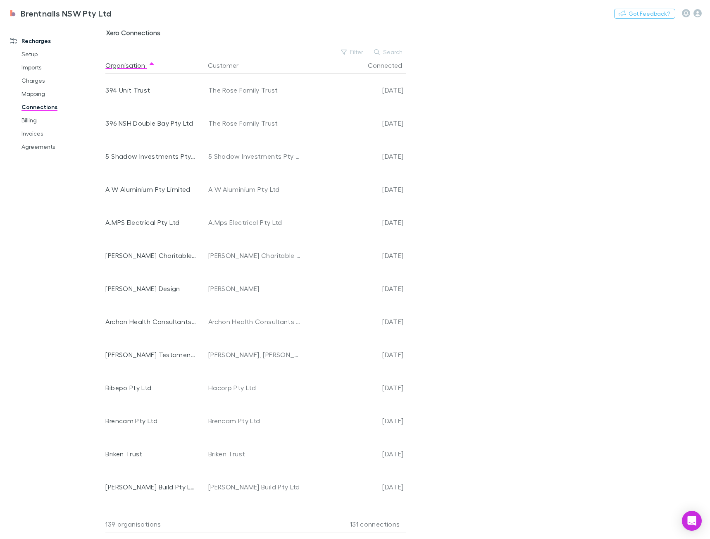
click at [36, 81] on link "Charges" at bounding box center [61, 80] width 97 height 13
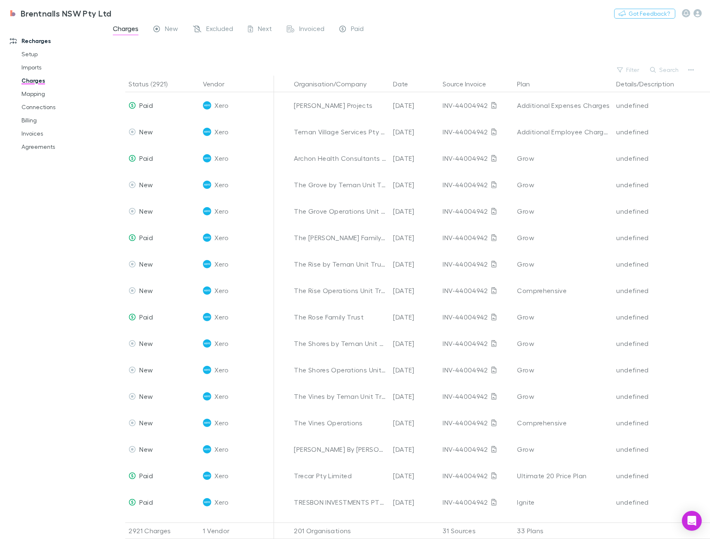
click at [35, 95] on link "Mapping" at bounding box center [61, 93] width 97 height 13
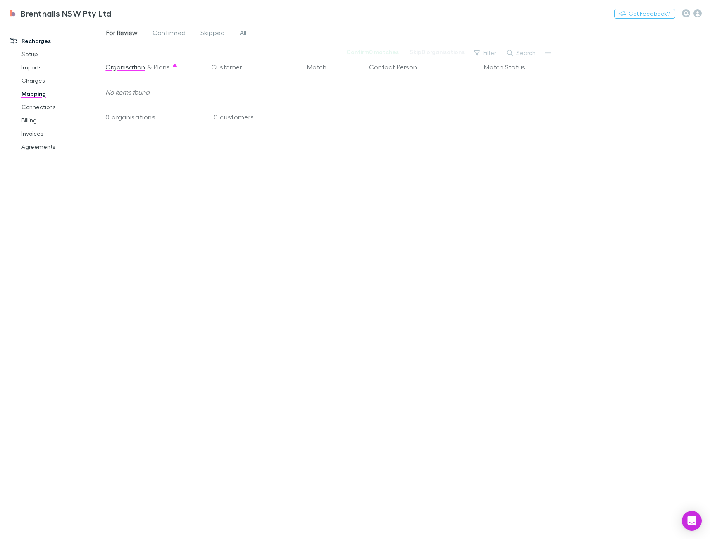
click at [216, 34] on span "Skipped" at bounding box center [213, 34] width 24 height 11
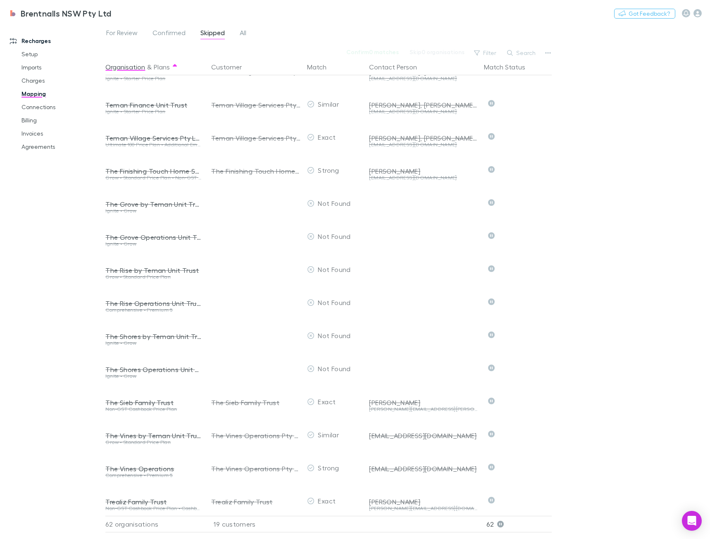
scroll to position [1617, 0]
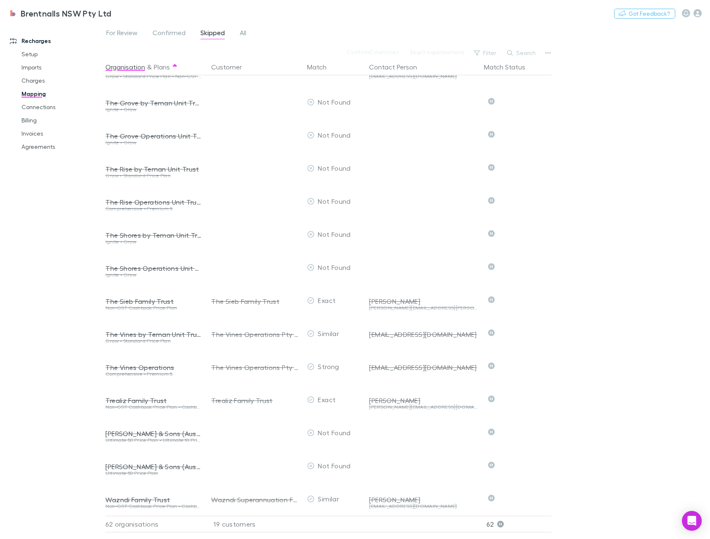
click at [54, 154] on div "Recharges Setup Imports Charges Mapping Connections Billing Invoices Agreements" at bounding box center [56, 279] width 112 height 506
click at [50, 150] on link "Agreements" at bounding box center [61, 146] width 97 height 13
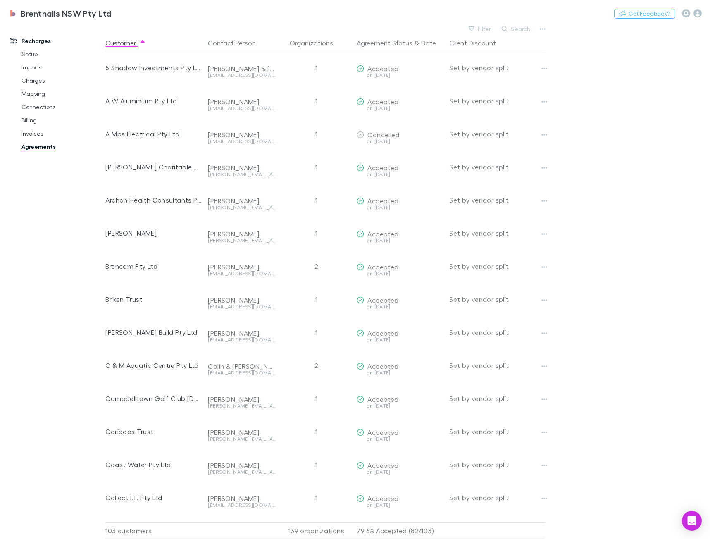
click at [604, 122] on main "Filter Search Customer Contact Person Organizations Agreement Status & Date Cli…" at bounding box center [407, 281] width 605 height 516
click at [486, 28] on button "Filter" at bounding box center [480, 29] width 31 height 10
click at [387, 112] on li "Sent" at bounding box center [425, 109] width 144 height 13
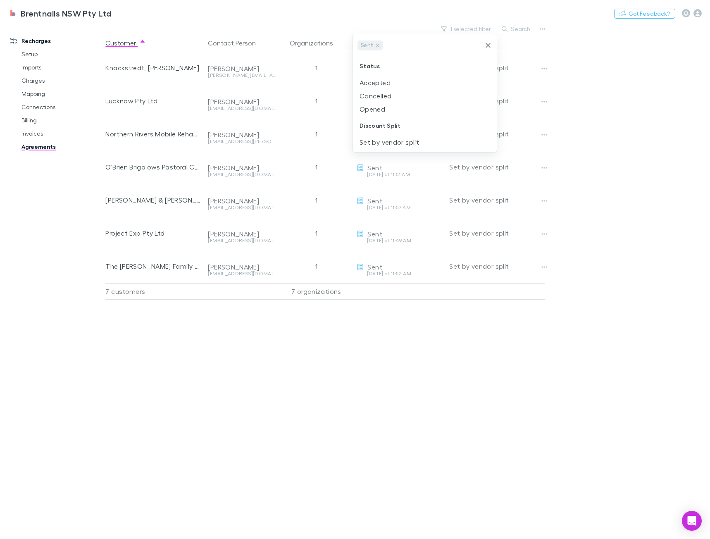
click at [380, 107] on li "Opened" at bounding box center [425, 109] width 144 height 13
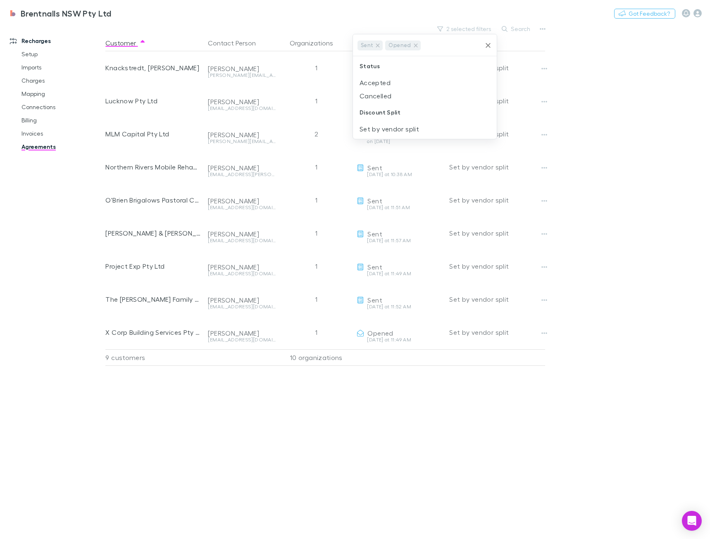
click at [408, 389] on div at bounding box center [355, 269] width 710 height 539
click at [371, 455] on div "Customer Contact Person Organizations Agreement Status & Date Client Discount K…" at bounding box center [332, 287] width 455 height 505
click at [546, 135] on icon "button" at bounding box center [545, 135] width 6 height 7
click at [502, 153] on p "Send again" at bounding box center [493, 151] width 100 height 10
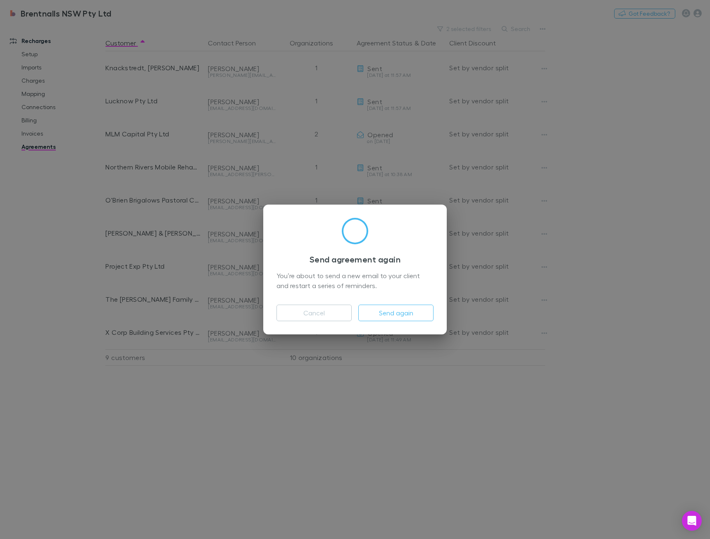
click at [392, 316] on button "Send again" at bounding box center [396, 313] width 75 height 17
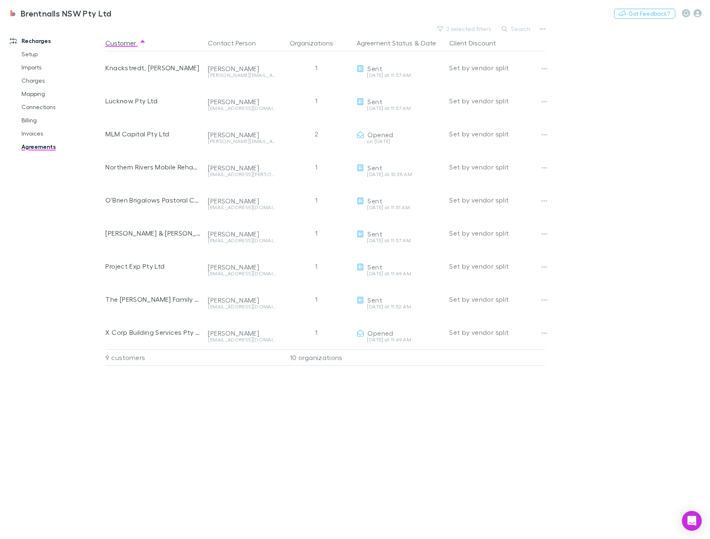
click at [334, 407] on div "Customer Contact Person Organizations Agreement Status & Date Client Discount K…" at bounding box center [332, 287] width 455 height 505
drag, startPoint x: 341, startPoint y: 387, endPoint x: 339, endPoint y: 422, distance: 34.4
click at [341, 387] on div "Customer Contact Person Organizations Agreement Status & Date Client Discount K…" at bounding box center [332, 287] width 455 height 505
click at [339, 422] on div "Customer Contact Person Organizations Agreement Status & Date Client Discount K…" at bounding box center [332, 287] width 455 height 505
click at [335, 422] on div "Customer Contact Person Organizations Agreement Status & Date Client Discount K…" at bounding box center [332, 287] width 455 height 505
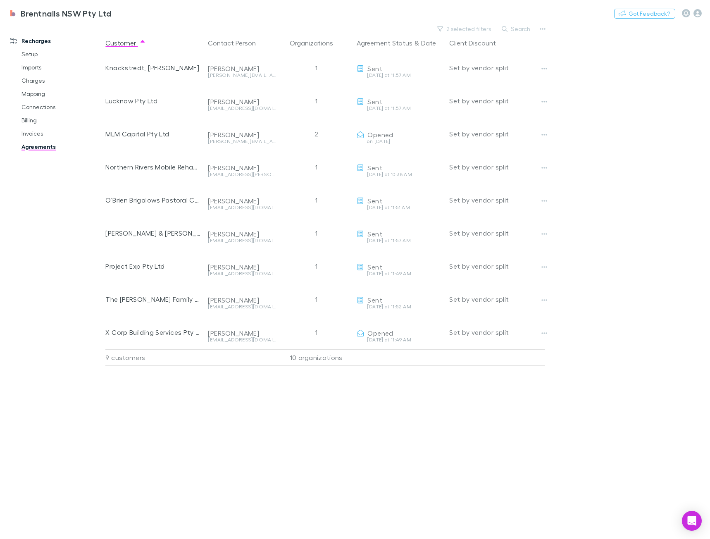
click at [335, 422] on div "Customer Contact Person Organizations Agreement Status & Date Client Discount K…" at bounding box center [332, 287] width 455 height 505
click at [475, 29] on button "2 selected filters" at bounding box center [464, 29] width 63 height 10
click at [397, 94] on li "Cancelled" at bounding box center [425, 95] width 144 height 13
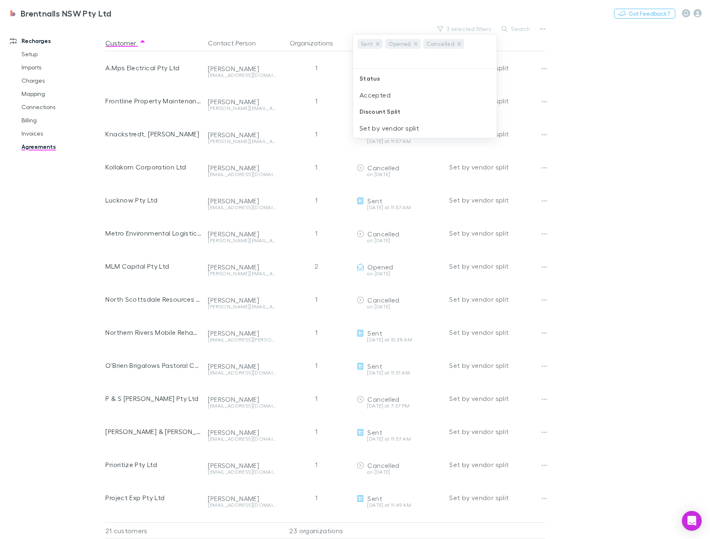
click at [631, 277] on div at bounding box center [355, 269] width 710 height 539
click at [454, 29] on button "3 selected filters" at bounding box center [464, 29] width 63 height 10
click at [413, 44] on icon at bounding box center [416, 44] width 7 height 7
click at [375, 48] on icon at bounding box center [378, 45] width 7 height 7
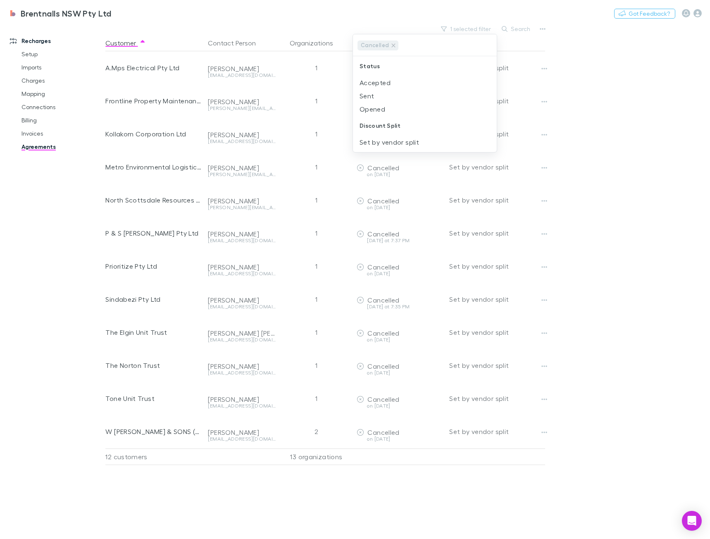
click at [203, 507] on div at bounding box center [355, 269] width 710 height 539
click at [54, 336] on div "Recharges Setup Imports Charges Mapping Connections Billing Invoices Agreements" at bounding box center [56, 279] width 112 height 506
